Goal: Task Accomplishment & Management: Use online tool/utility

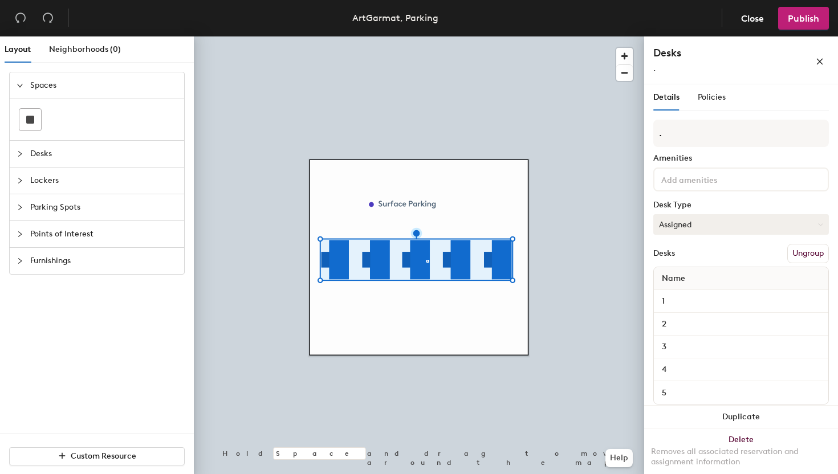
click at [751, 221] on button "Assigned" at bounding box center [741, 224] width 176 height 21
click at [690, 295] on div "Hoteled" at bounding box center [711, 294] width 114 height 17
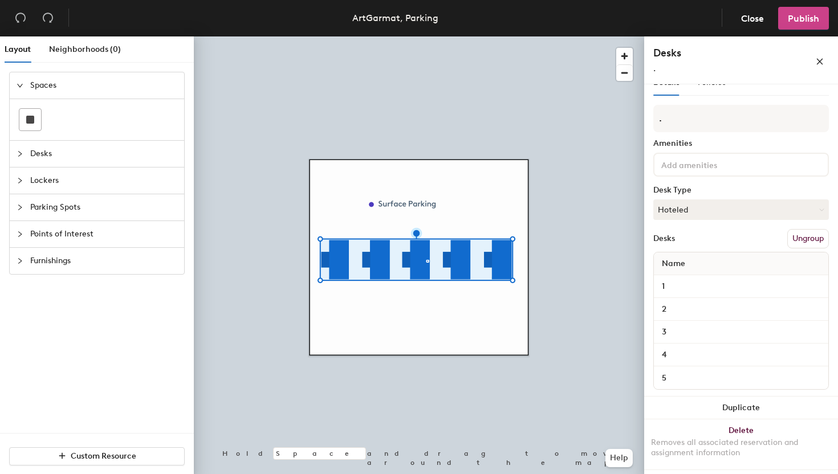
click at [794, 21] on span "Publish" at bounding box center [803, 18] width 31 height 11
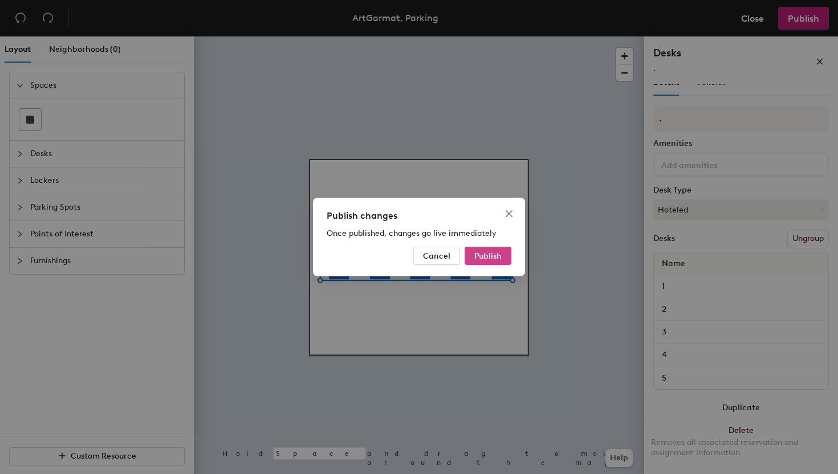
click at [488, 253] on span "Publish" at bounding box center [487, 256] width 27 height 10
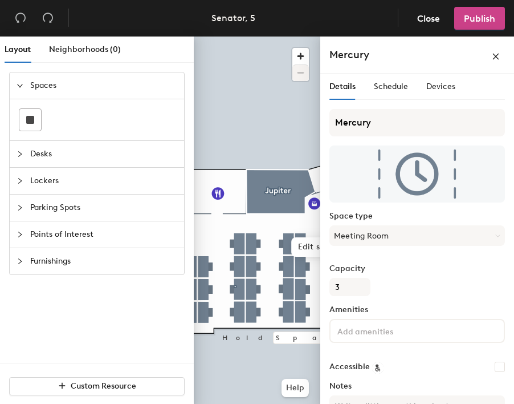
click at [487, 18] on span "Publish" at bounding box center [479, 18] width 31 height 11
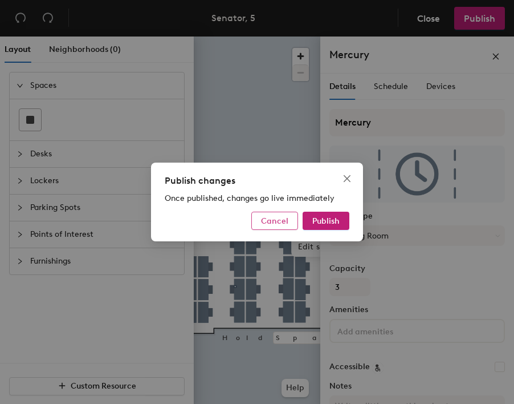
click at [275, 213] on button "Cancel" at bounding box center [274, 221] width 47 height 18
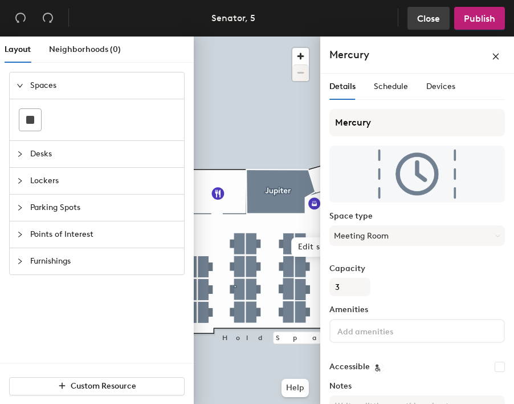
click at [432, 19] on span "Close" at bounding box center [428, 18] width 23 height 11
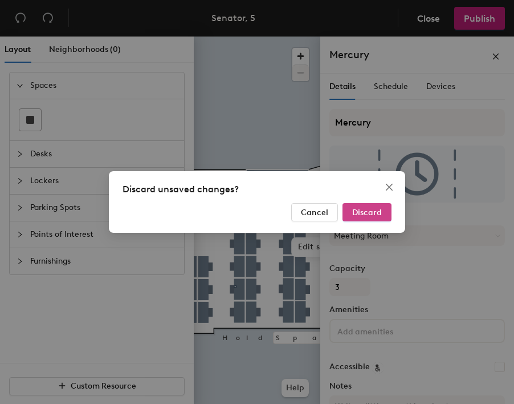
click at [353, 212] on span "Discard" at bounding box center [367, 213] width 30 height 10
